Goal: Book appointment/travel/reservation

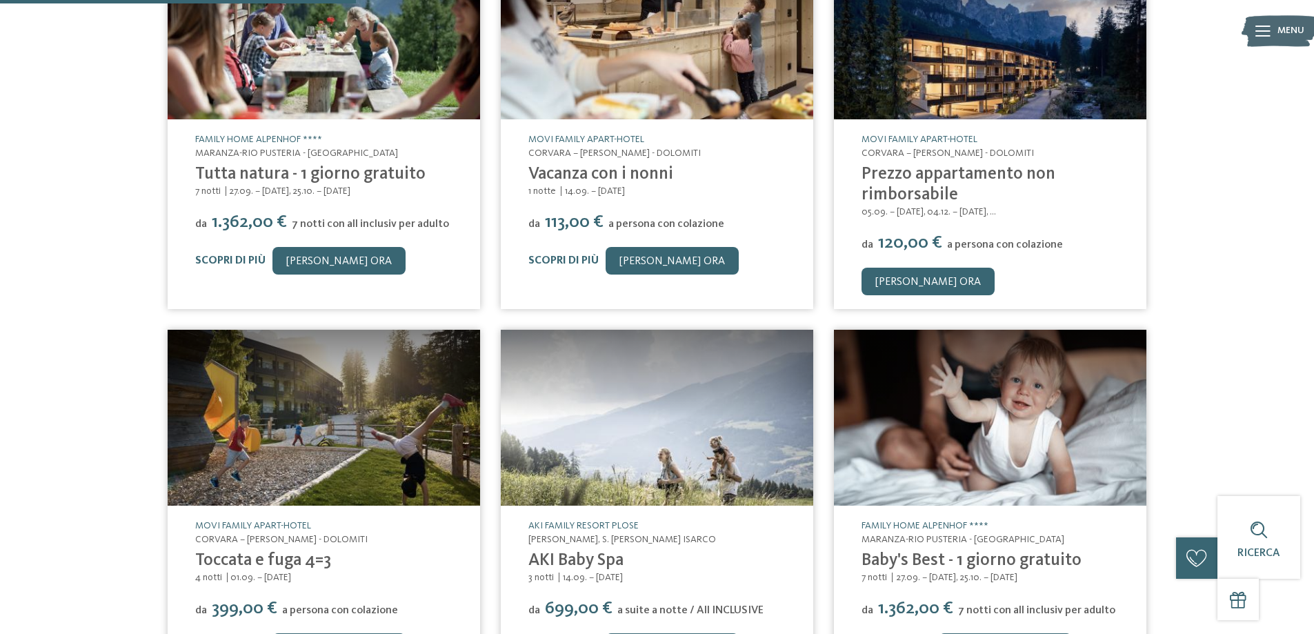
scroll to position [207, 0]
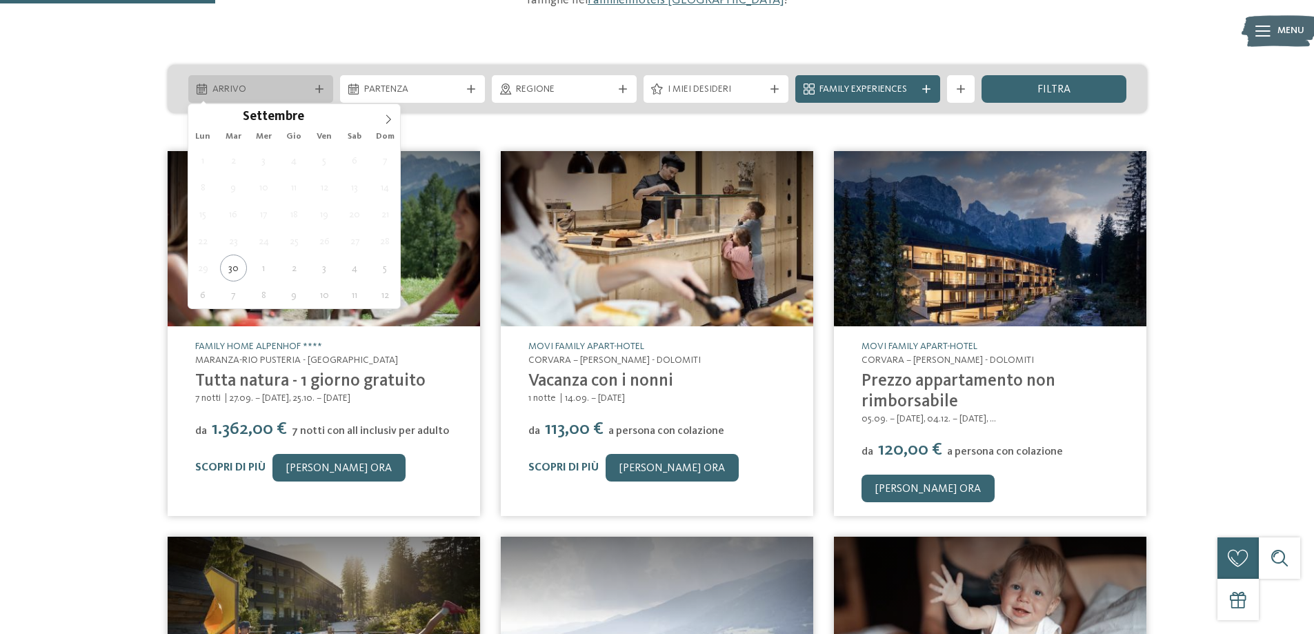
click at [316, 90] on icon at bounding box center [319, 89] width 8 height 8
click at [388, 121] on icon at bounding box center [388, 119] width 10 height 10
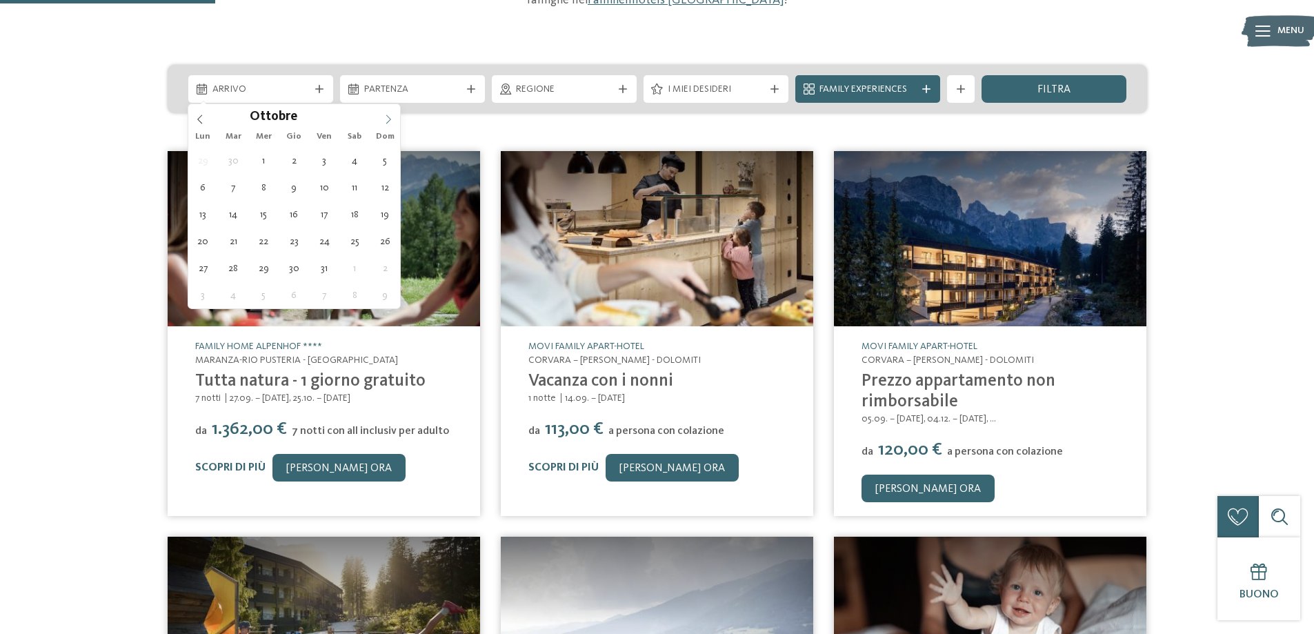
click at [388, 121] on icon at bounding box center [388, 119] width 10 height 10
click at [385, 118] on icon at bounding box center [388, 119] width 10 height 10
type div "[DATE]"
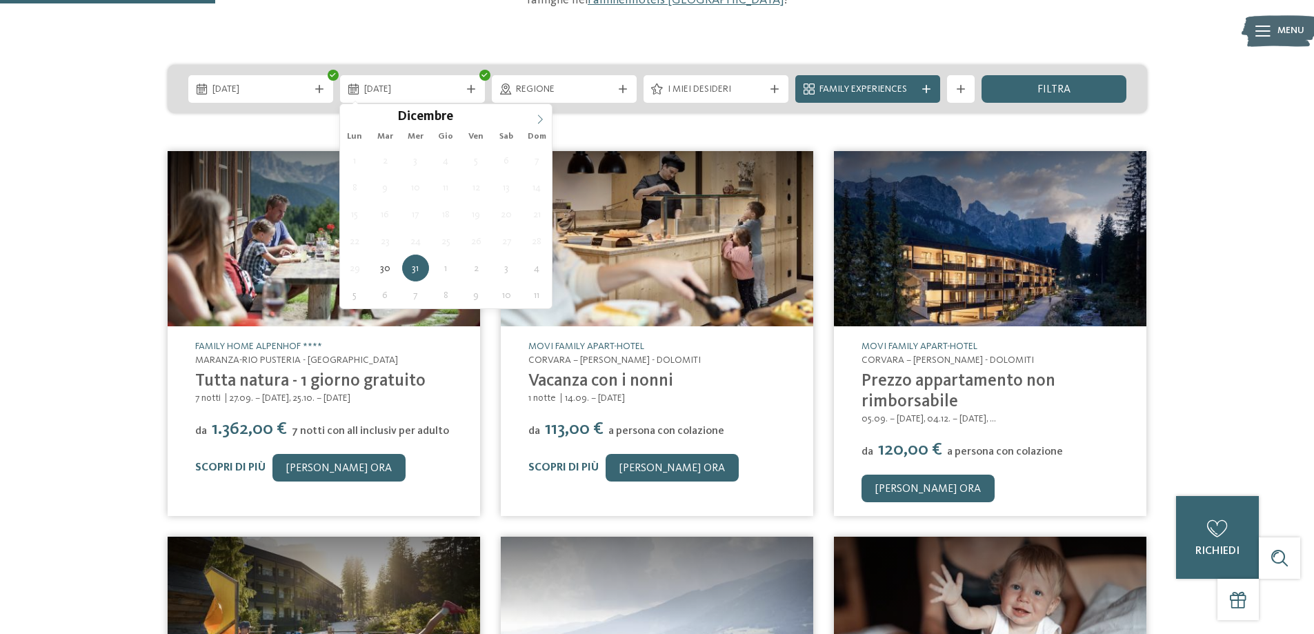
type input "****"
click at [538, 115] on icon at bounding box center [540, 119] width 10 height 10
click at [354, 121] on icon at bounding box center [352, 119] width 10 height 10
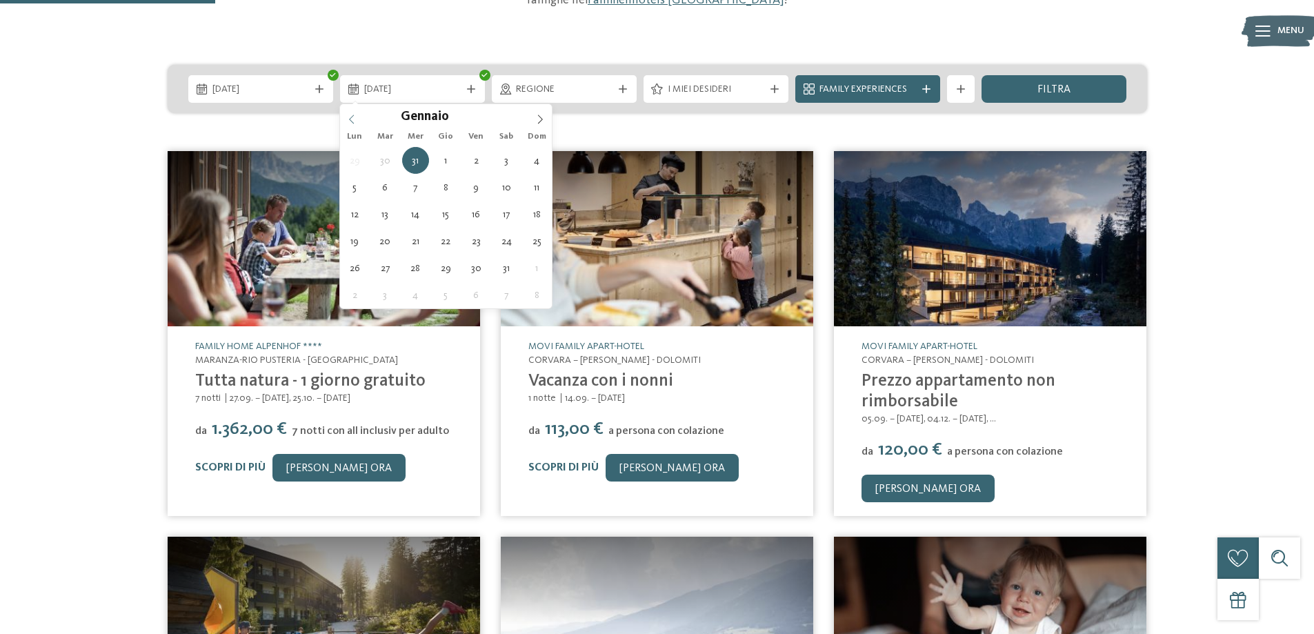
click at [354, 121] on icon at bounding box center [352, 119] width 10 height 10
type div "[DATE]"
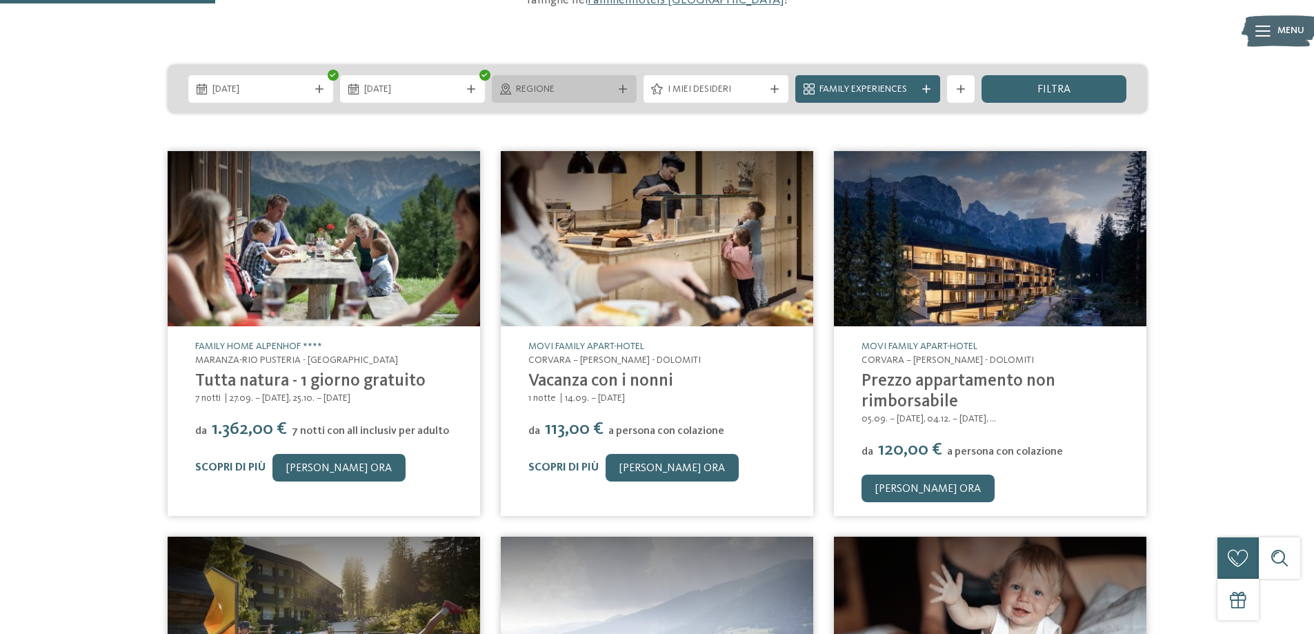
click at [614, 88] on div "Regione" at bounding box center [563, 88] width 103 height 15
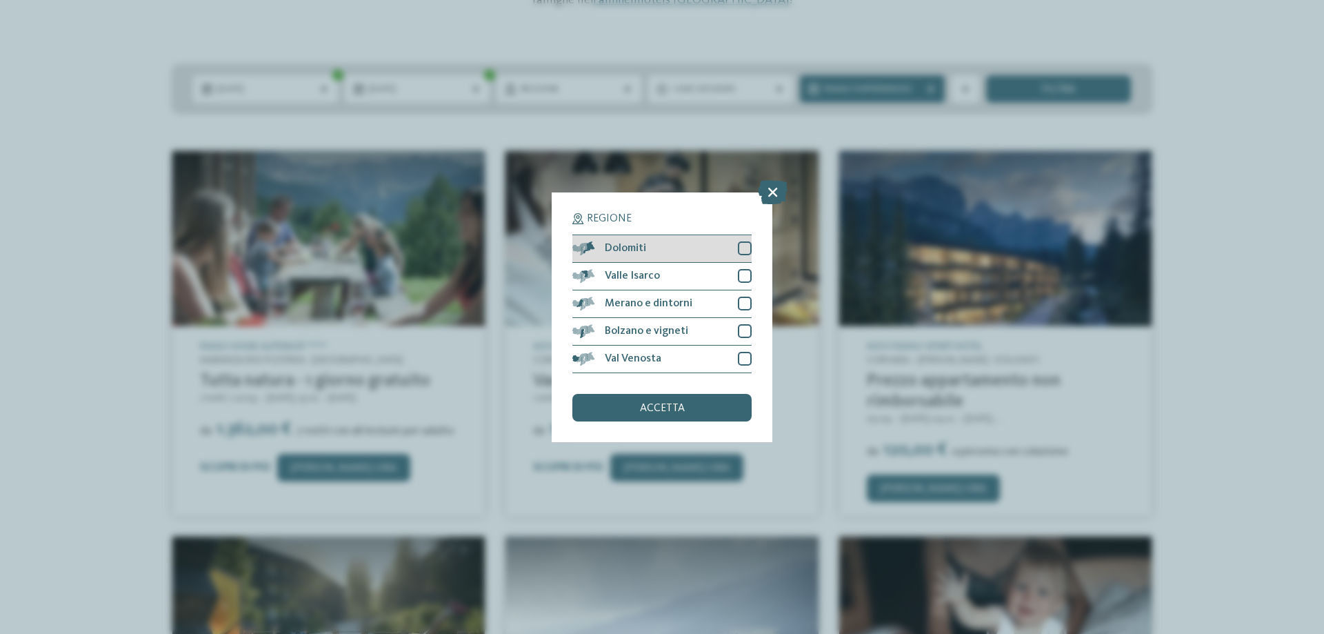
click at [743, 244] on div at bounding box center [745, 248] width 14 height 14
click at [748, 302] on div at bounding box center [745, 304] width 14 height 14
click at [699, 405] on div "accetta" at bounding box center [661, 408] width 179 height 28
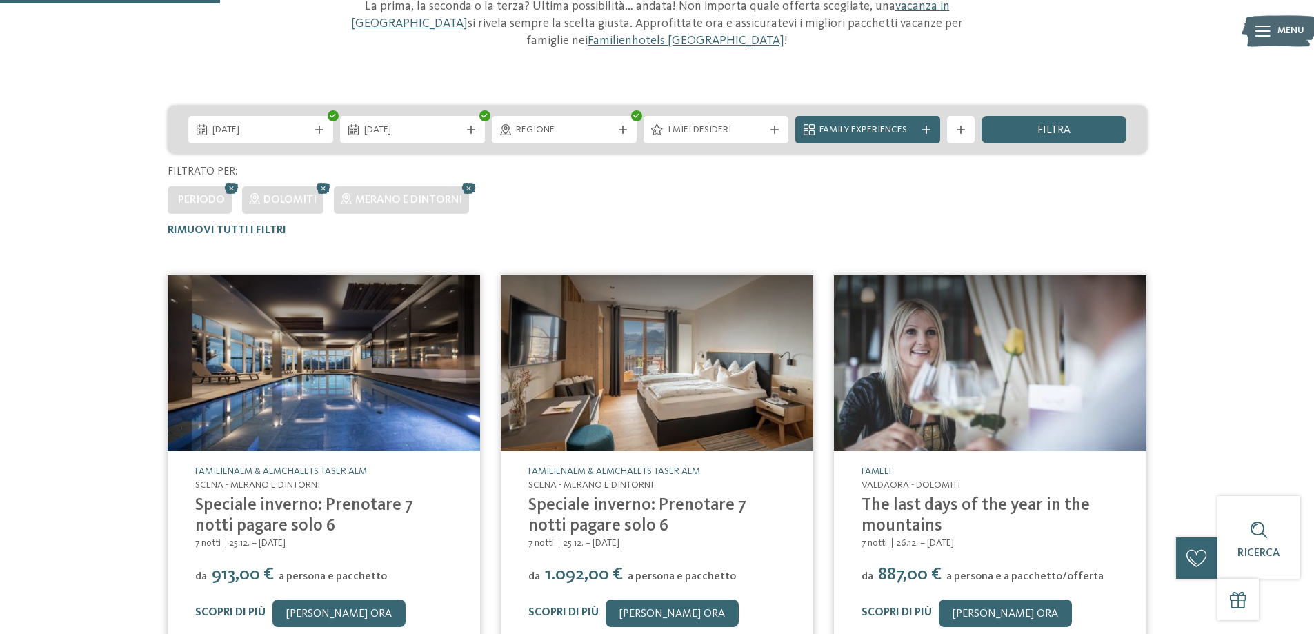
scroll to position [148, 0]
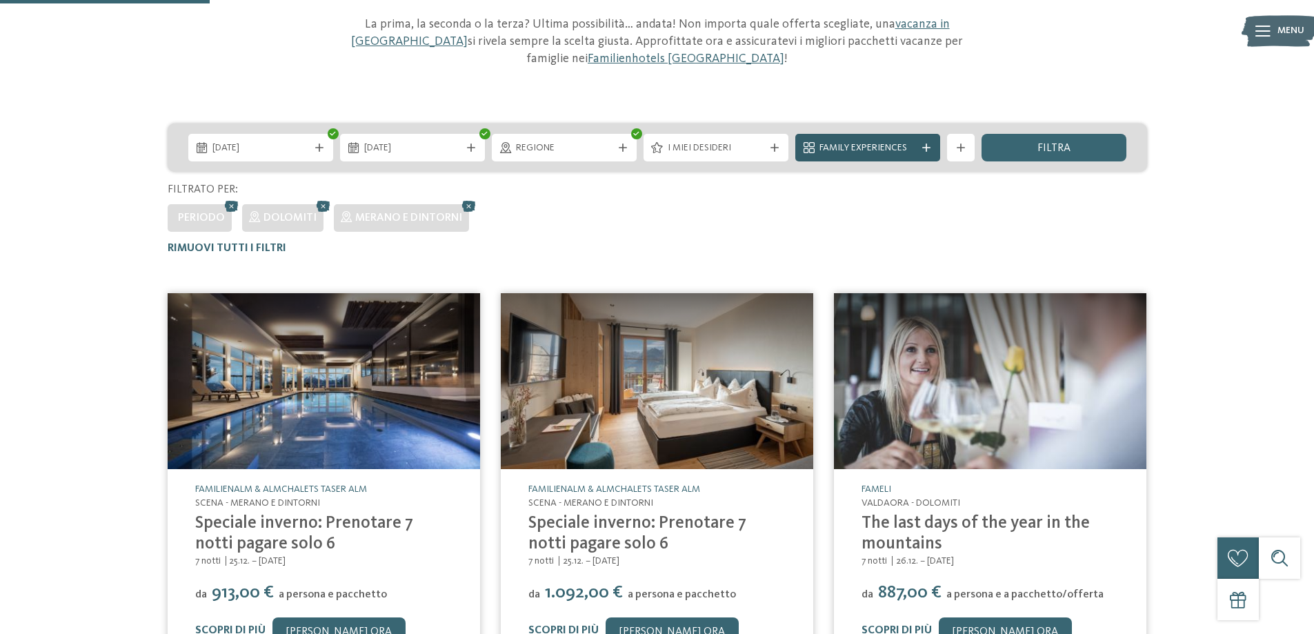
click at [925, 146] on icon at bounding box center [926, 147] width 8 height 8
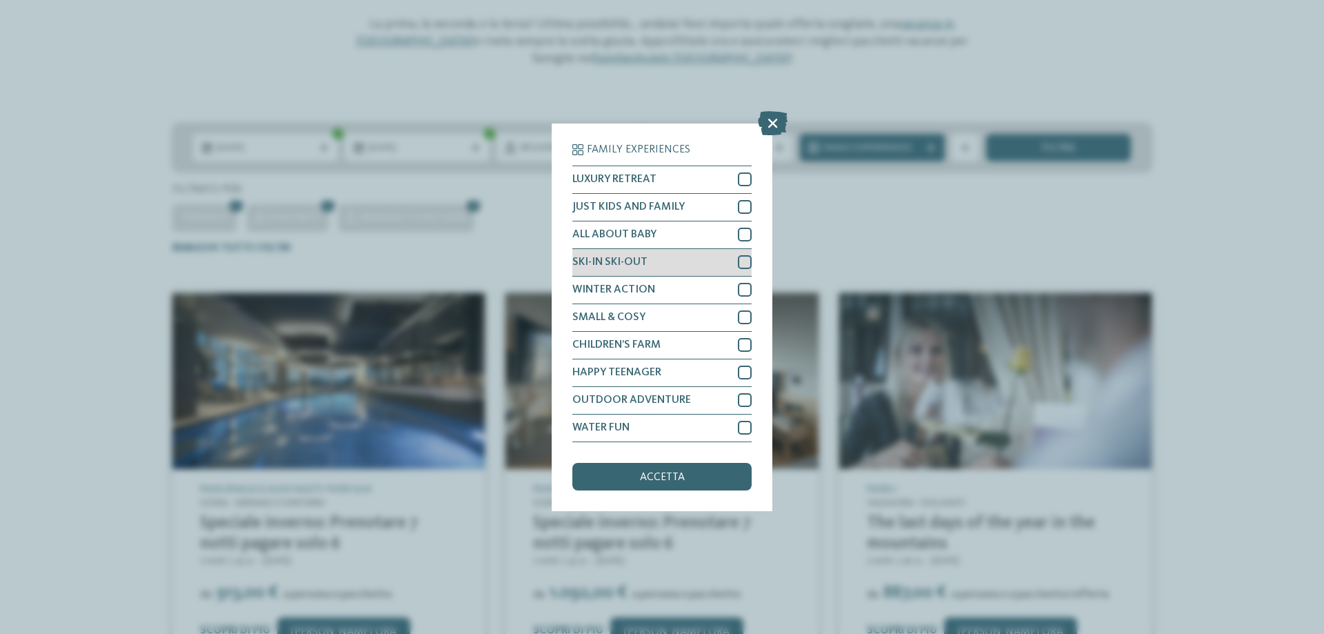
click at [750, 259] on div at bounding box center [745, 262] width 14 height 14
click at [713, 476] on div "accetta" at bounding box center [661, 477] width 179 height 28
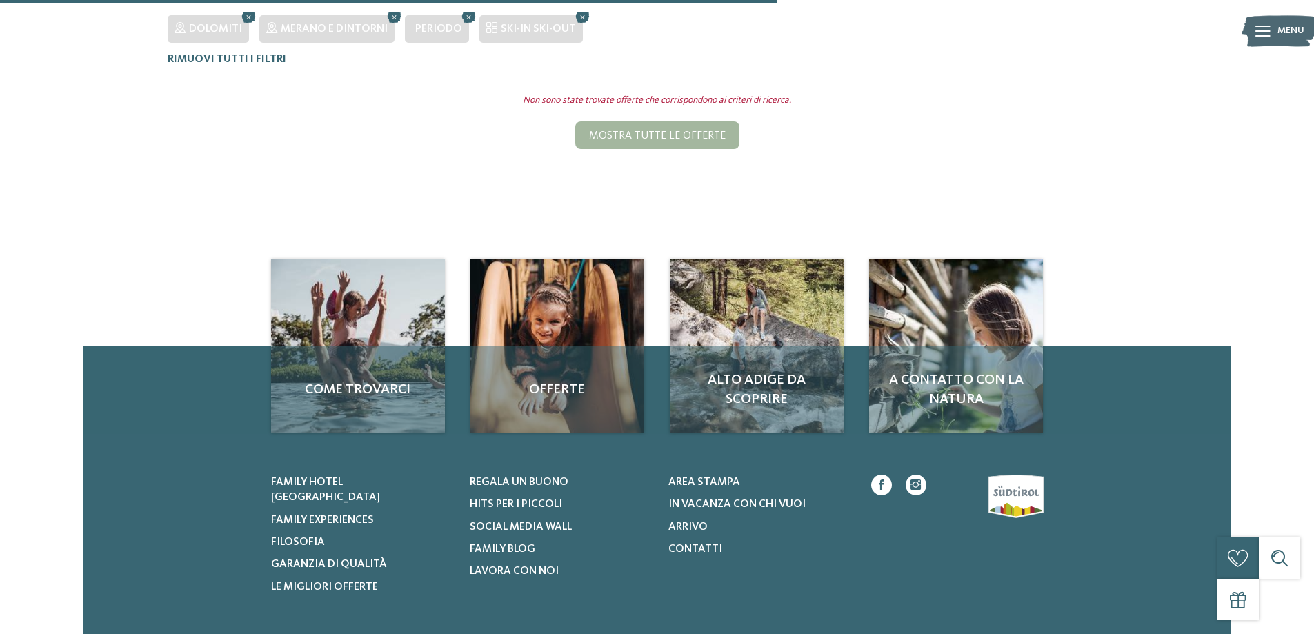
scroll to position [217, 0]
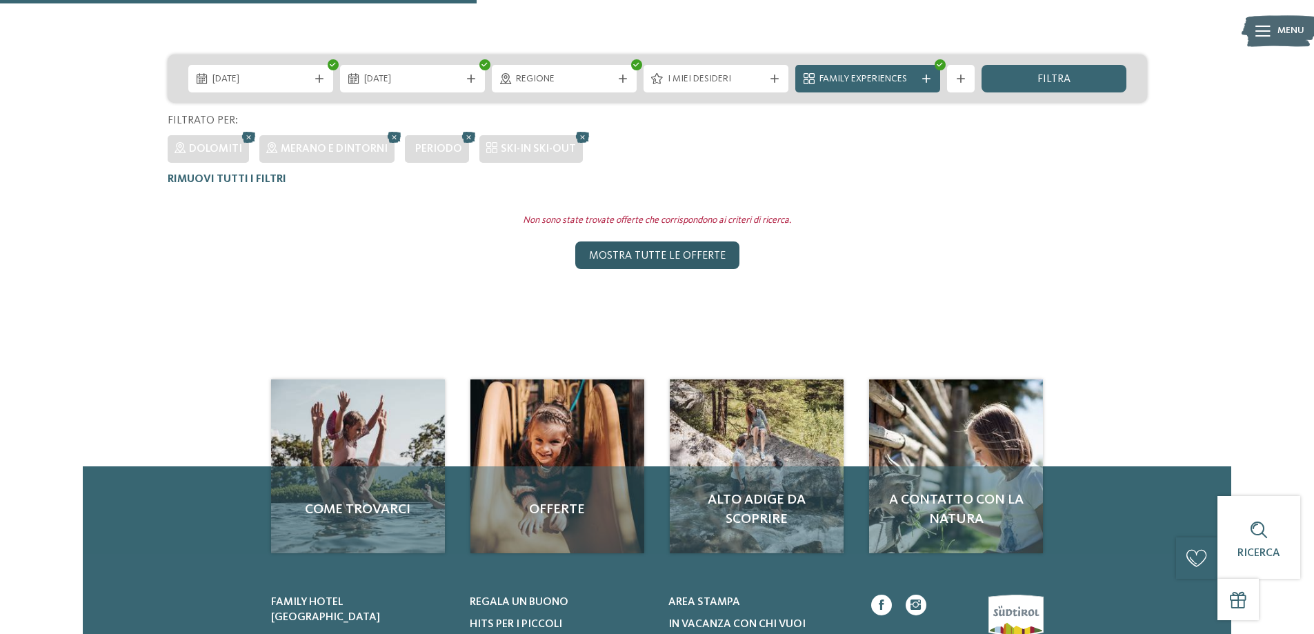
click at [656, 254] on div "Mostra tutte le offerte" at bounding box center [657, 255] width 164 height 28
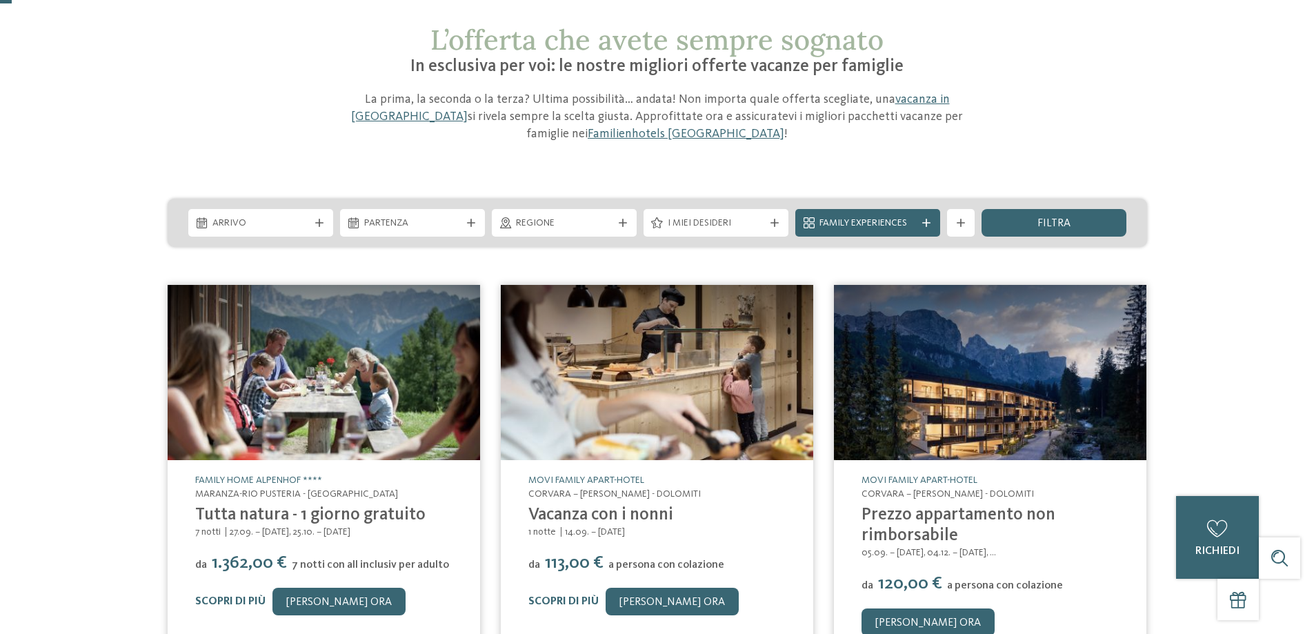
scroll to position [0, 0]
